Goal: Task Accomplishment & Management: Use online tool/utility

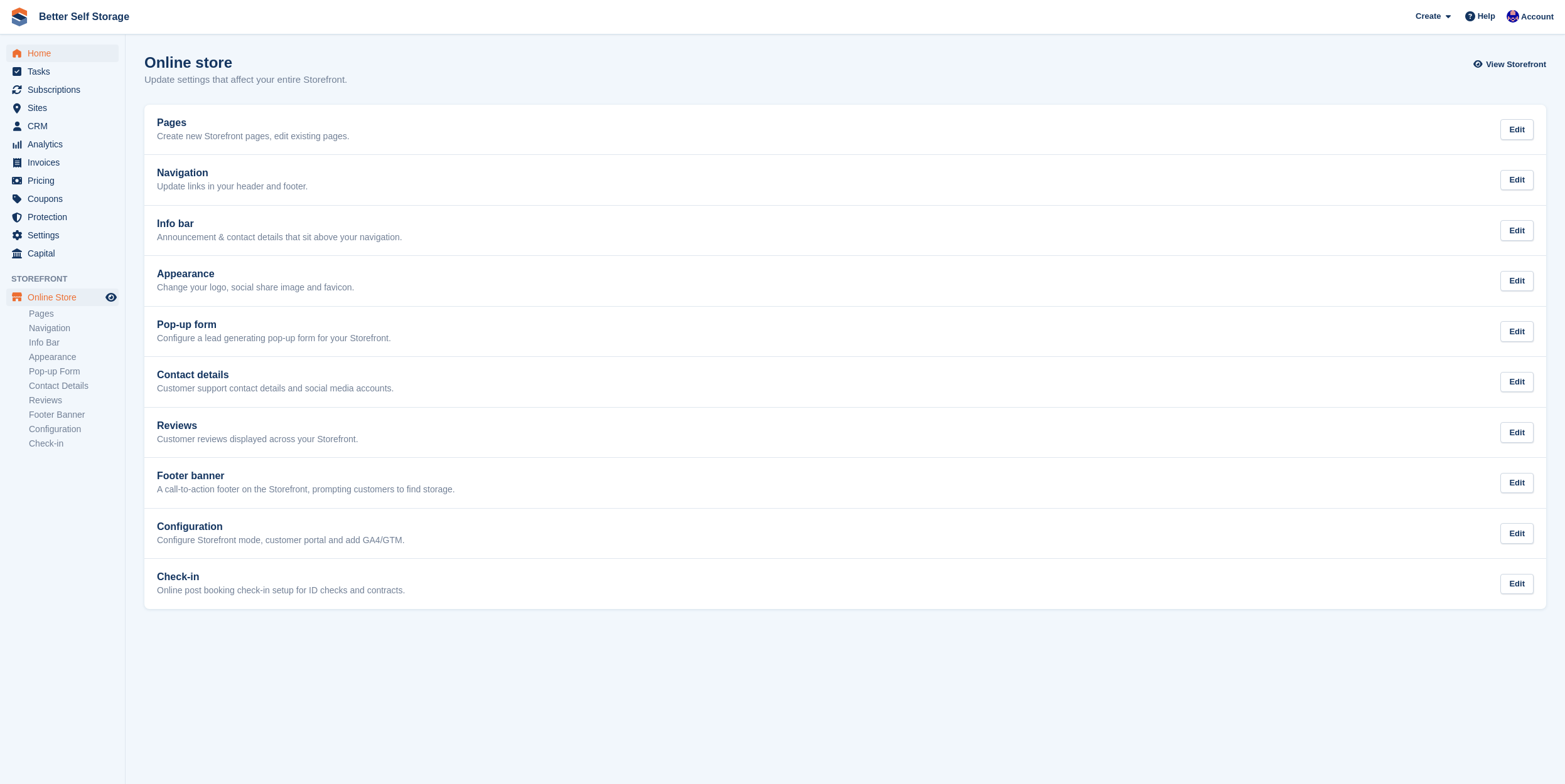
click at [56, 59] on span "Home" at bounding box center [65, 53] width 75 height 17
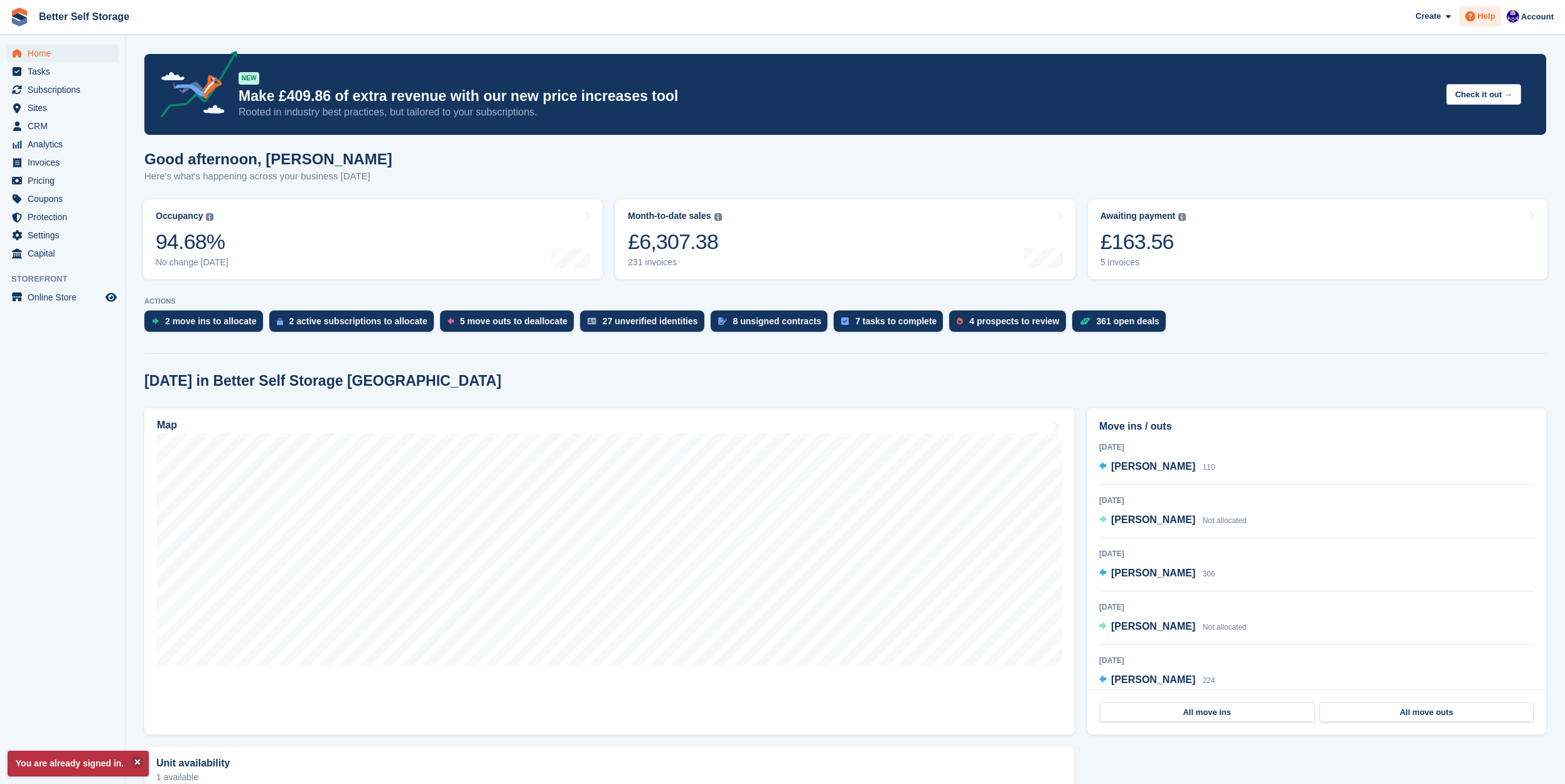
click at [1491, 14] on span "Help" at bounding box center [1486, 16] width 17 height 13
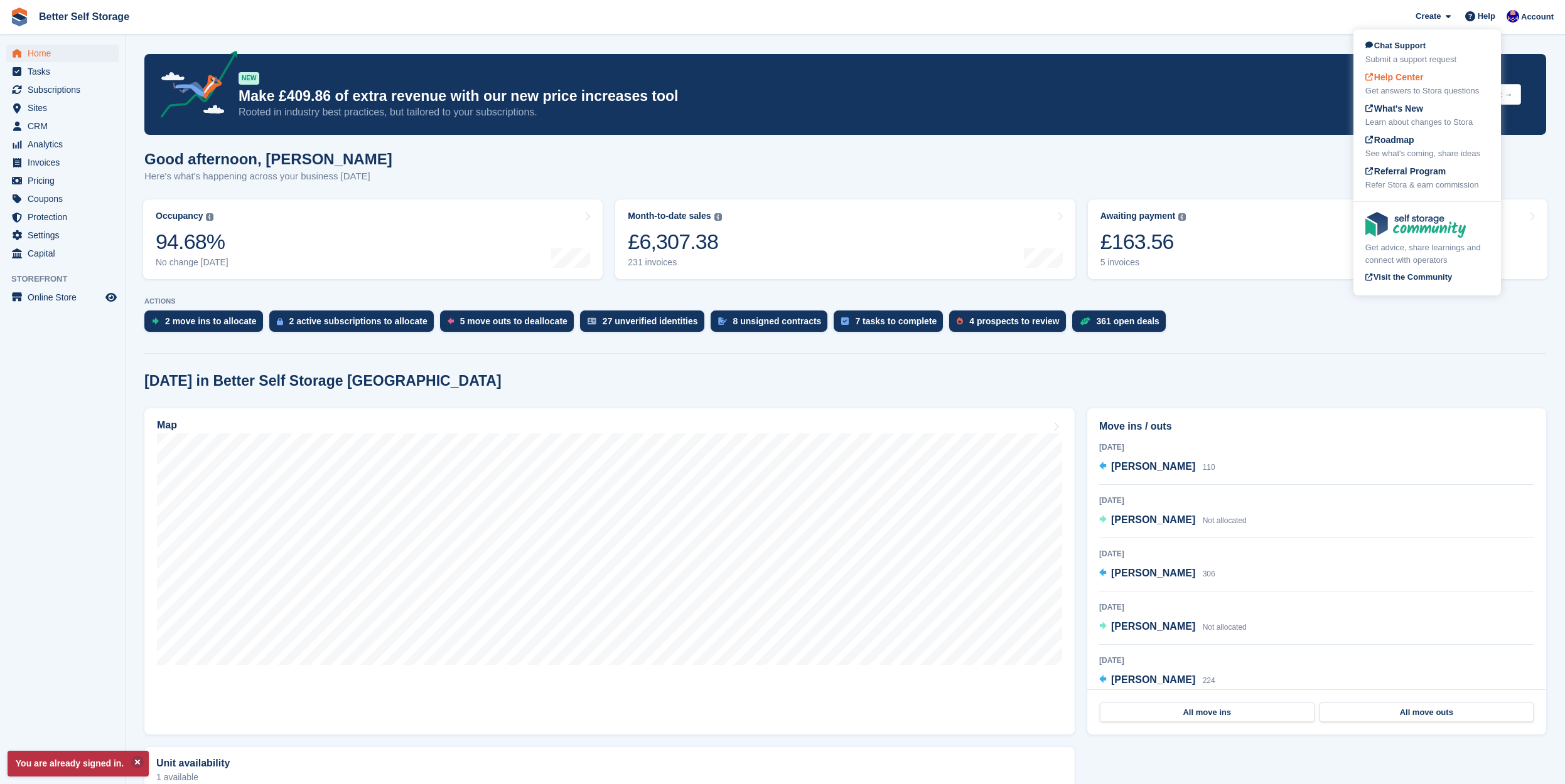
click at [1412, 85] on div "Get answers to Stora questions" at bounding box center [1427, 91] width 123 height 13
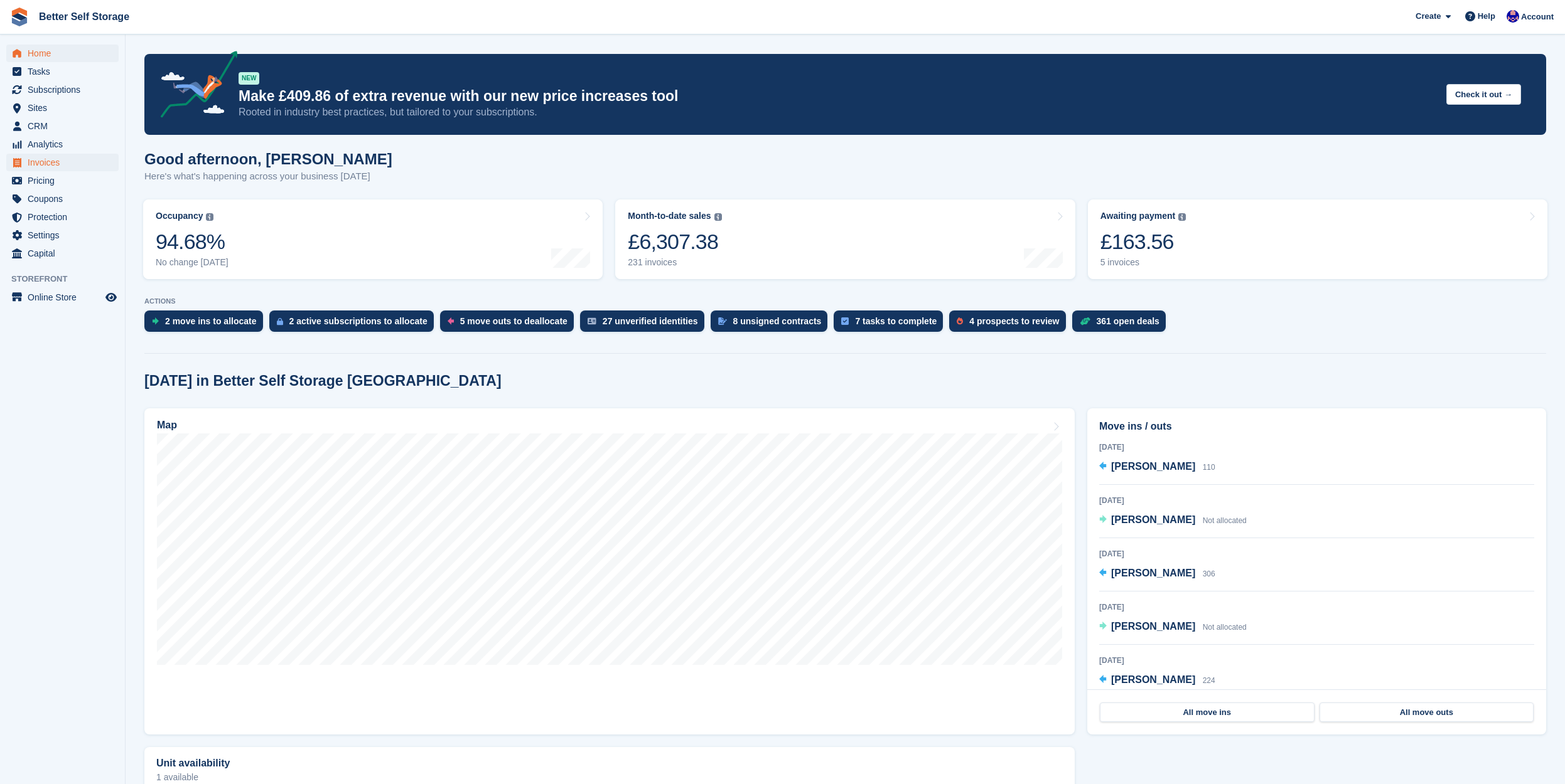
click at [44, 164] on span "Invoices" at bounding box center [65, 162] width 75 height 17
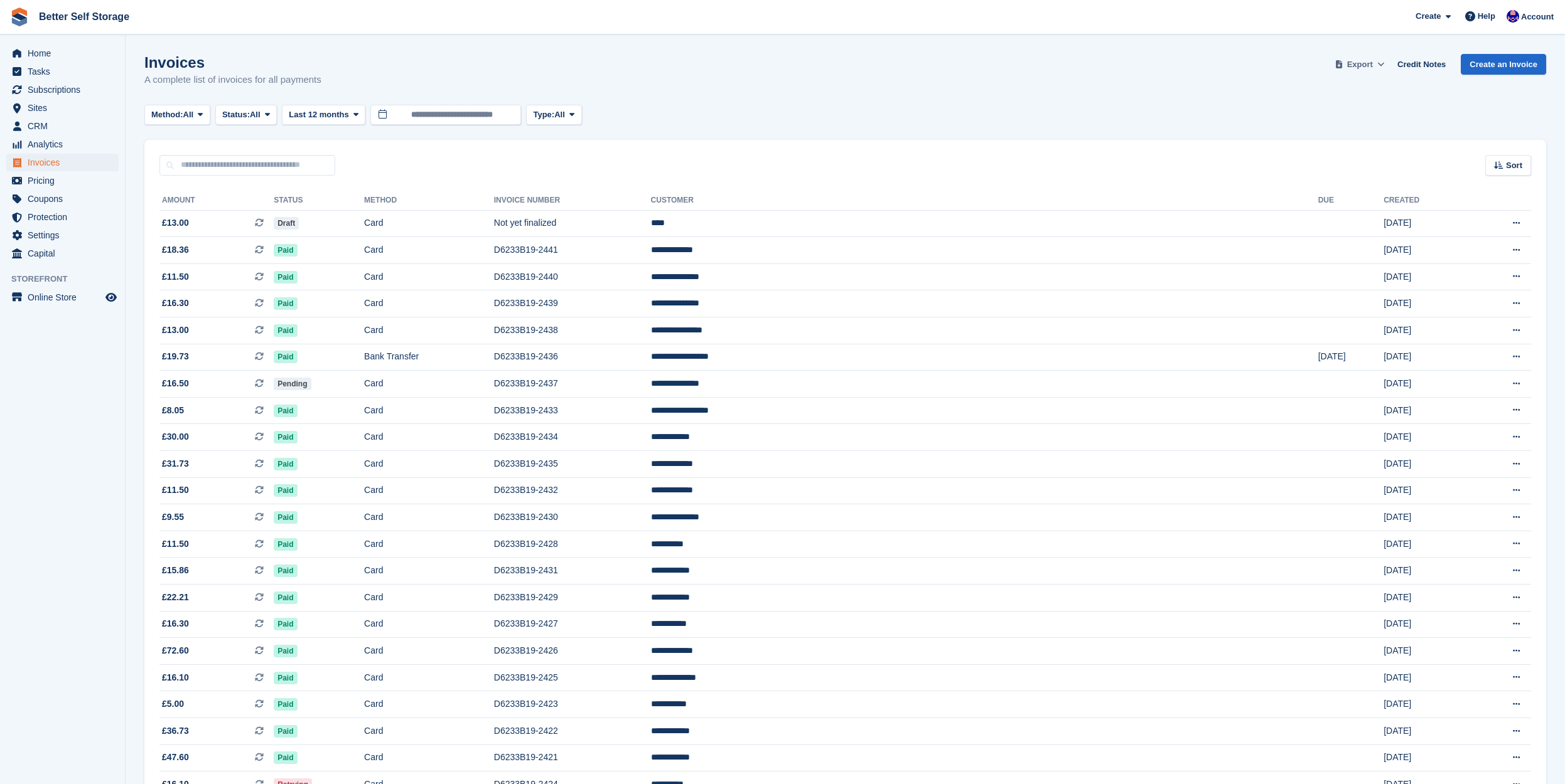
click at [1365, 62] on span "Export" at bounding box center [1360, 65] width 26 height 13
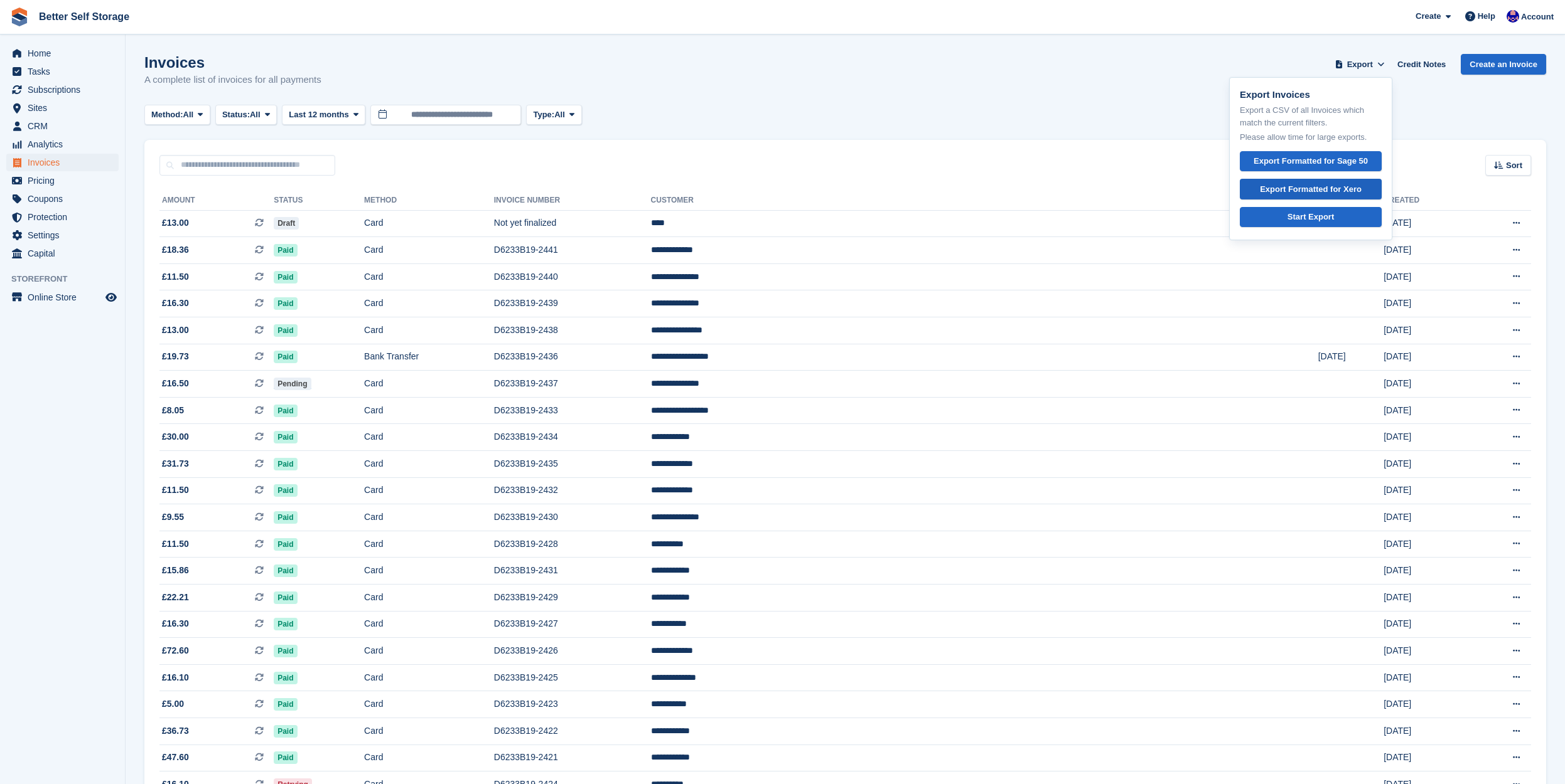
click at [1307, 187] on div "Export Formatted for Xero" at bounding box center [1310, 189] width 102 height 13
click at [348, 114] on span "Last 12 months" at bounding box center [318, 114] width 59 height 13
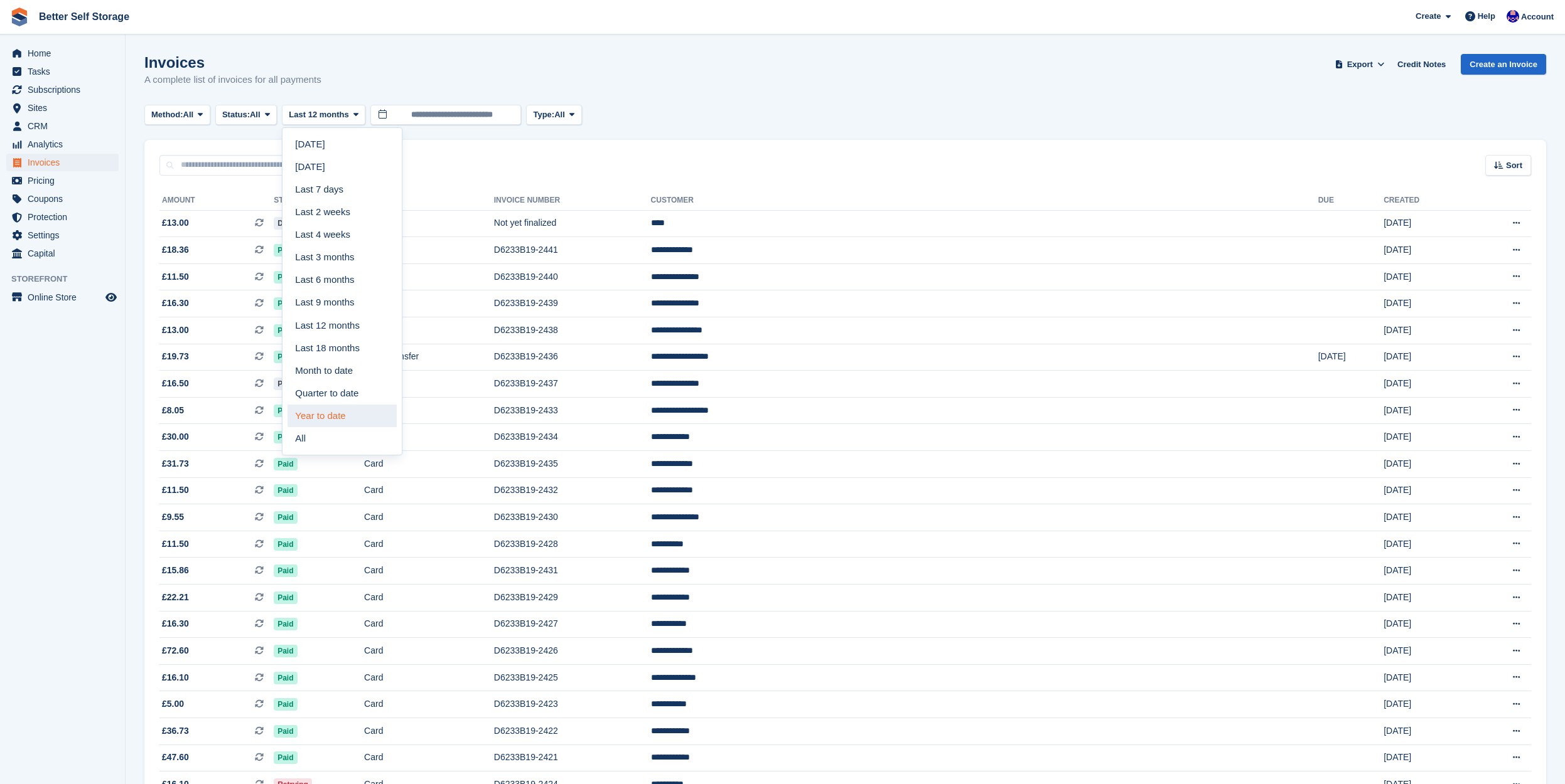
click at [342, 416] on link "Year to date" at bounding box center [341, 416] width 109 height 23
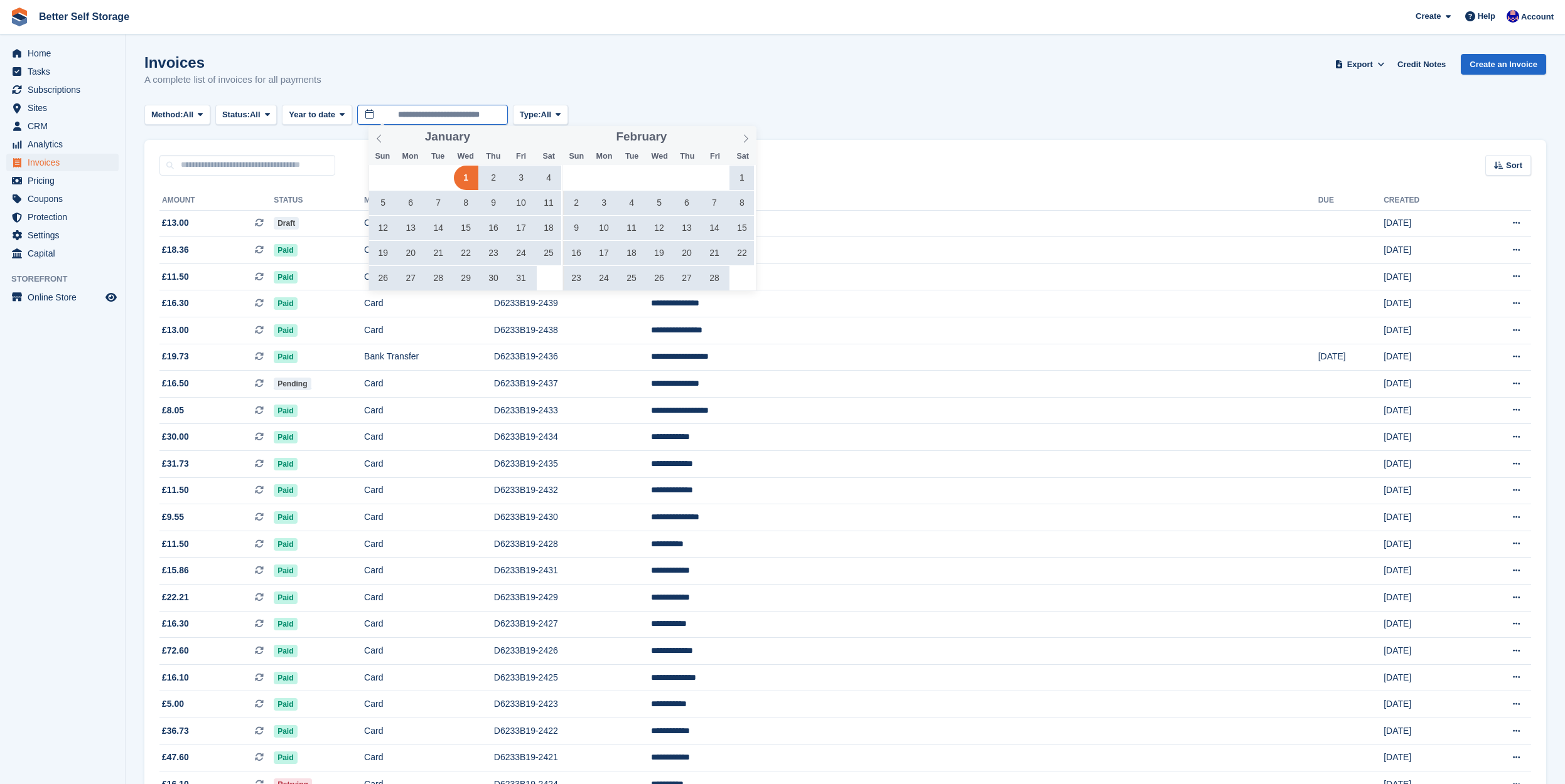
click at [450, 113] on input "**********" at bounding box center [432, 115] width 150 height 21
click at [746, 136] on icon at bounding box center [746, 138] width 5 height 8
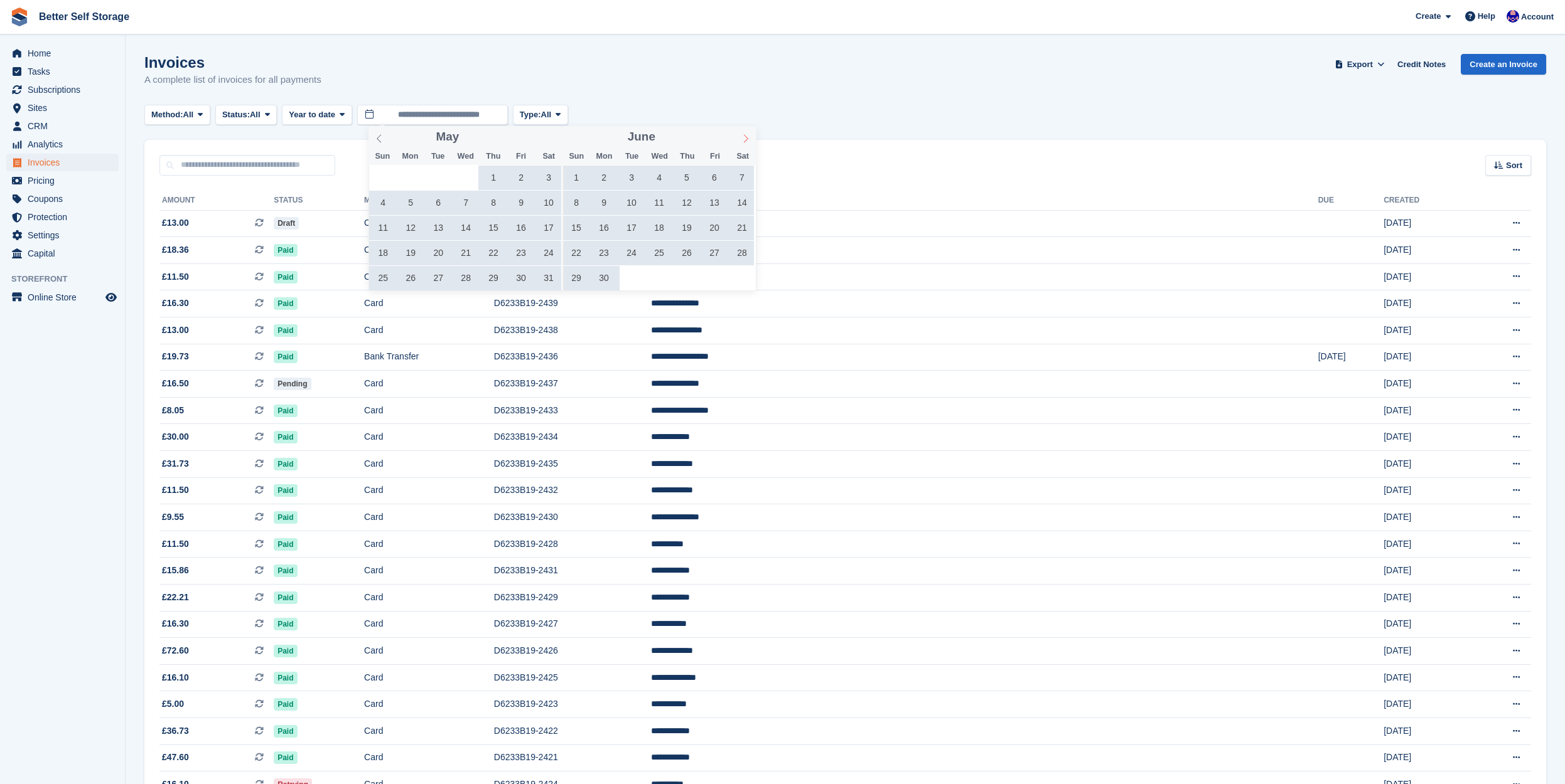
click at [746, 136] on icon at bounding box center [746, 138] width 5 height 8
click at [689, 279] on span "31" at bounding box center [687, 278] width 25 height 25
type input "**********"
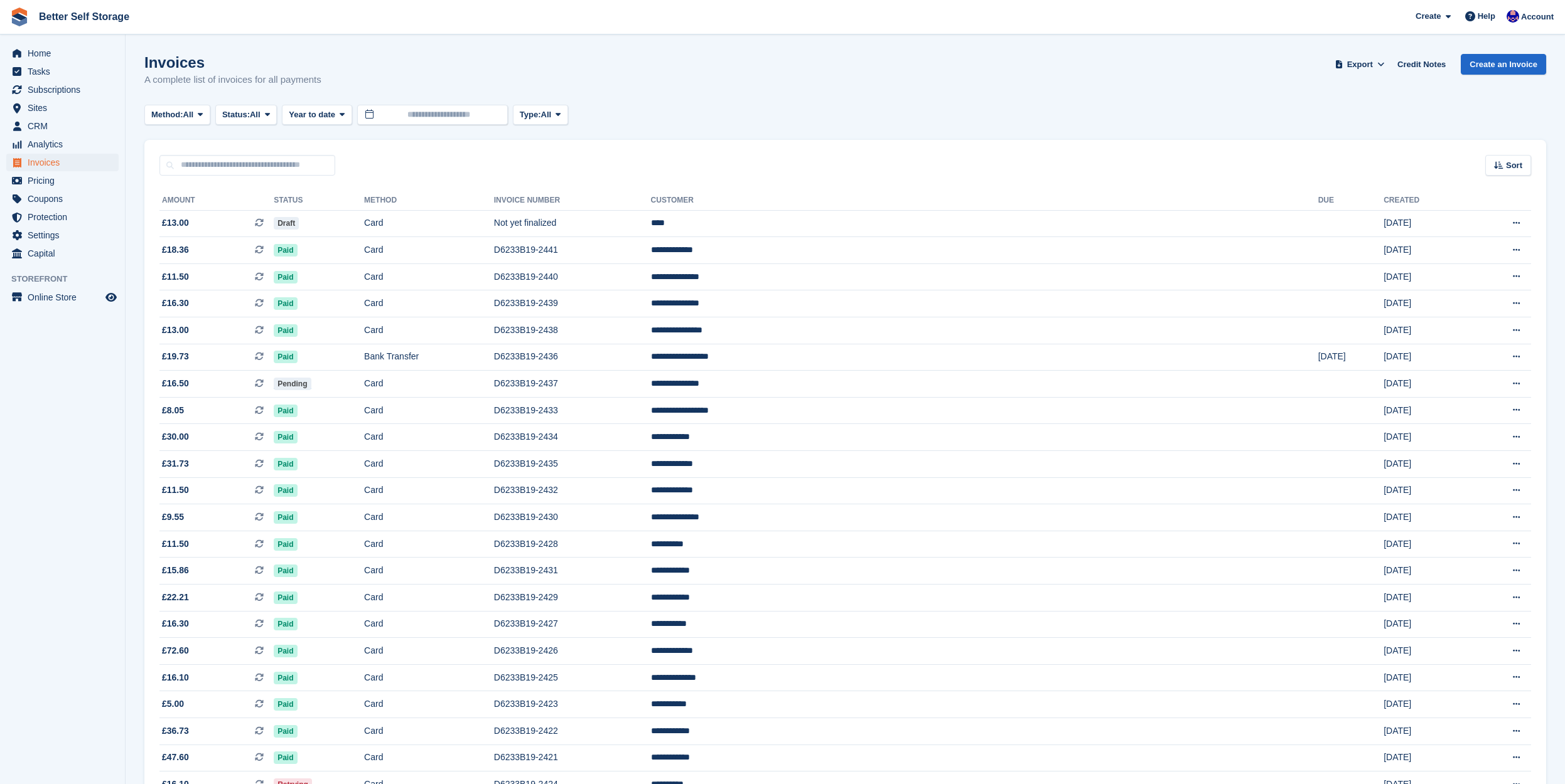
click at [465, 116] on input "text" at bounding box center [432, 115] width 150 height 21
click at [466, 183] on span "1" at bounding box center [466, 177] width 25 height 25
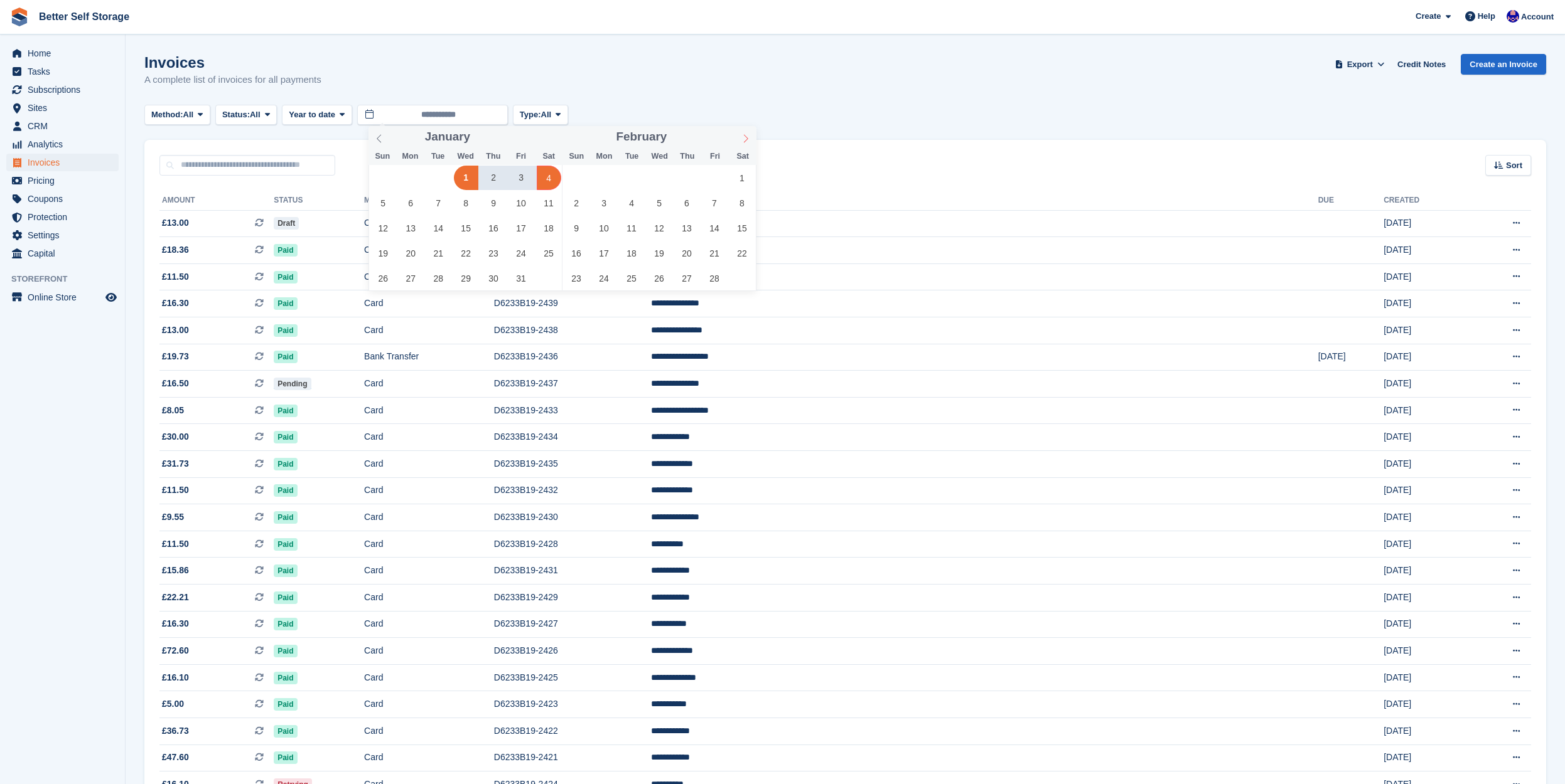
click at [748, 140] on icon at bounding box center [746, 139] width 9 height 9
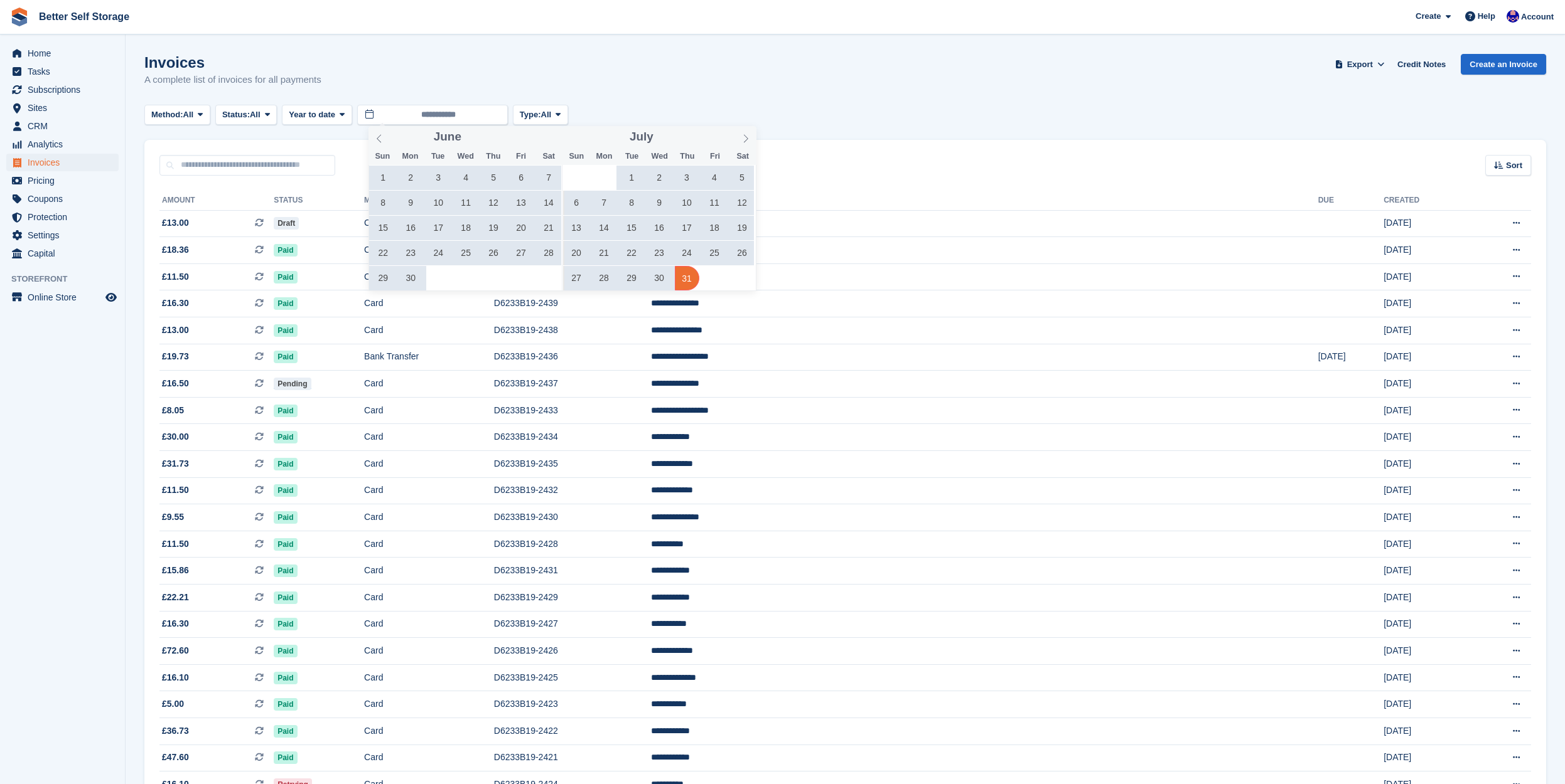
click at [690, 275] on span "31" at bounding box center [687, 278] width 25 height 25
type input "**********"
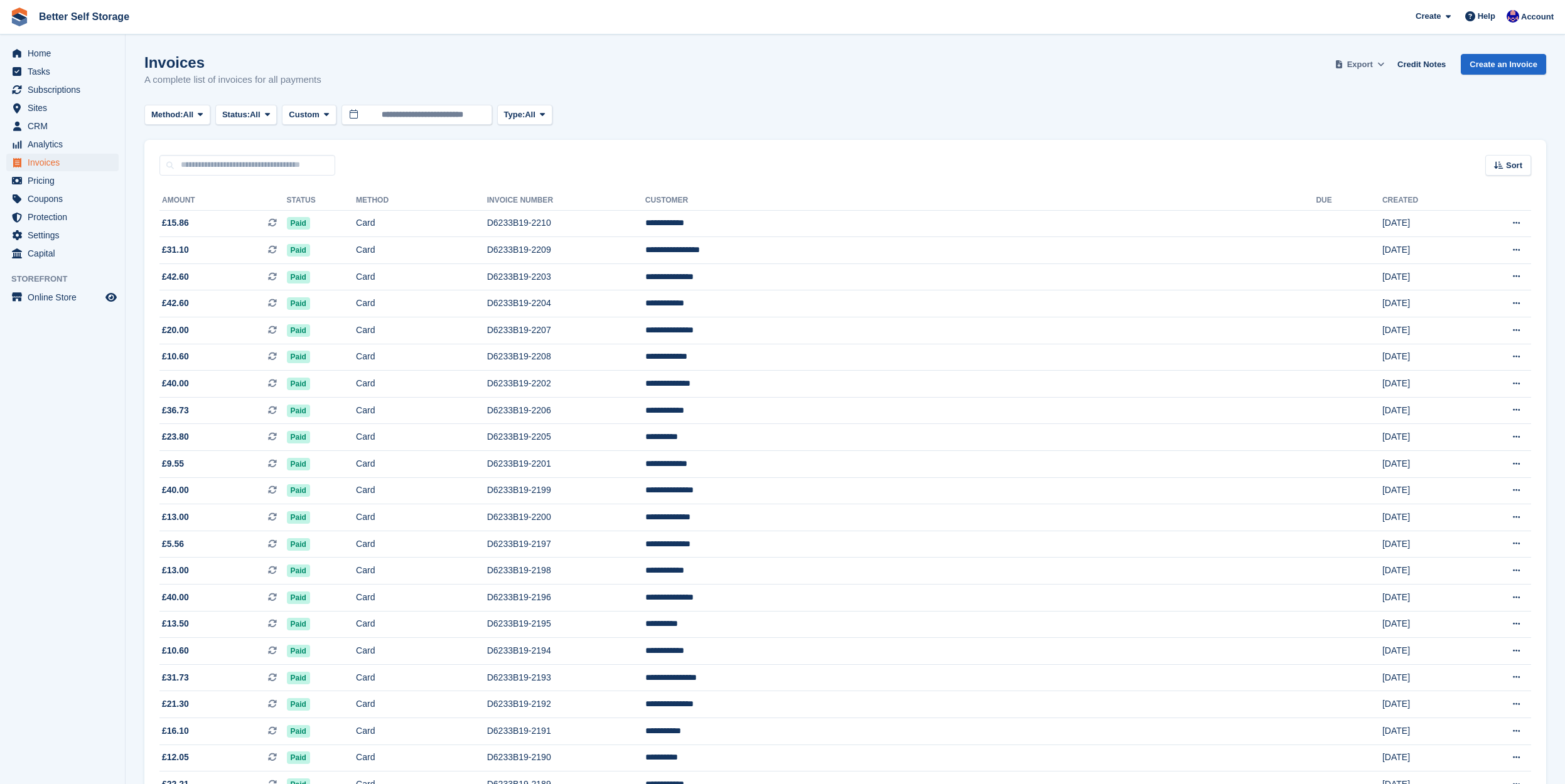
click at [1366, 65] on span "Export" at bounding box center [1360, 65] width 26 height 13
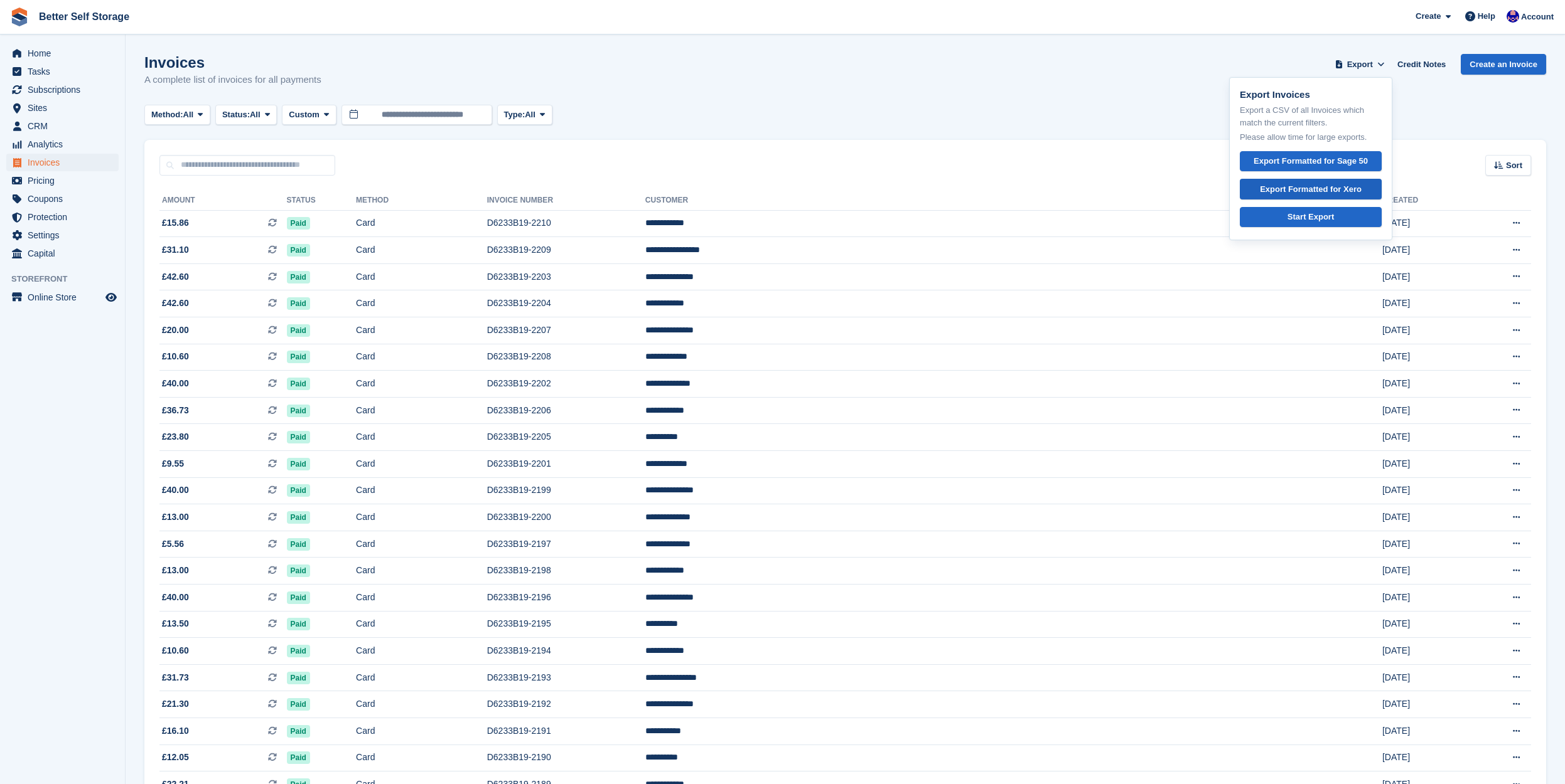
click at [1309, 191] on div "Export Formatted for Xero" at bounding box center [1310, 189] width 102 height 13
